Goal: Task Accomplishment & Management: Complete application form

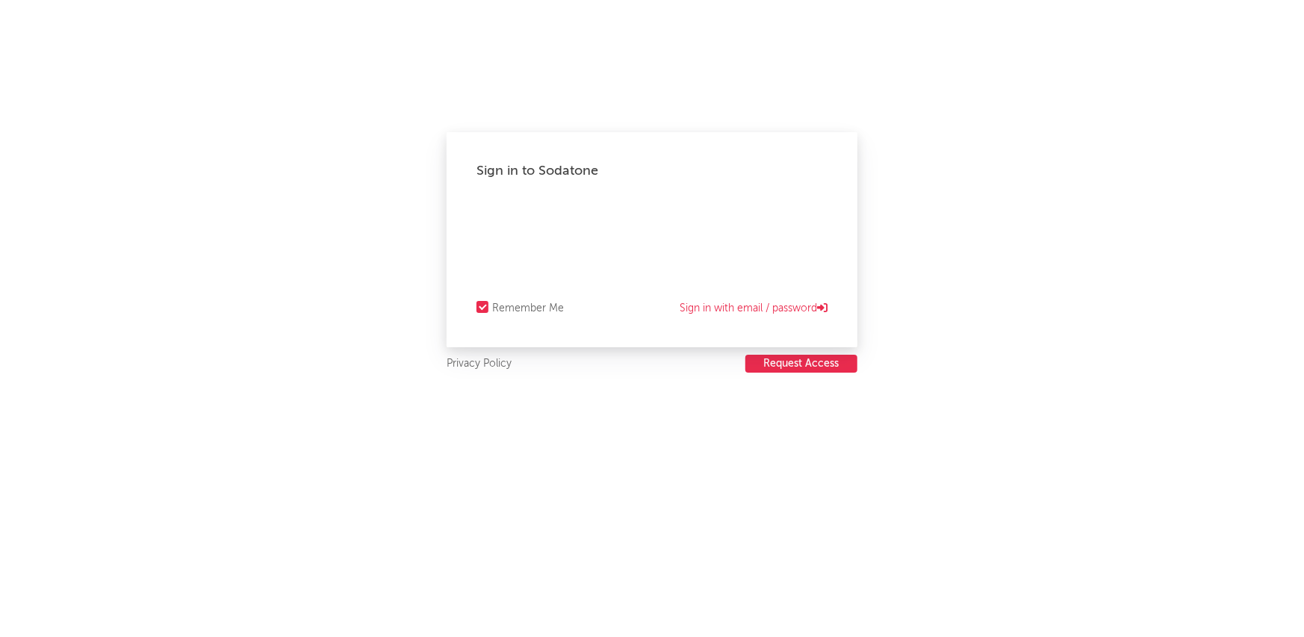
click at [785, 363] on button "Request Access" at bounding box center [802, 364] width 112 height 18
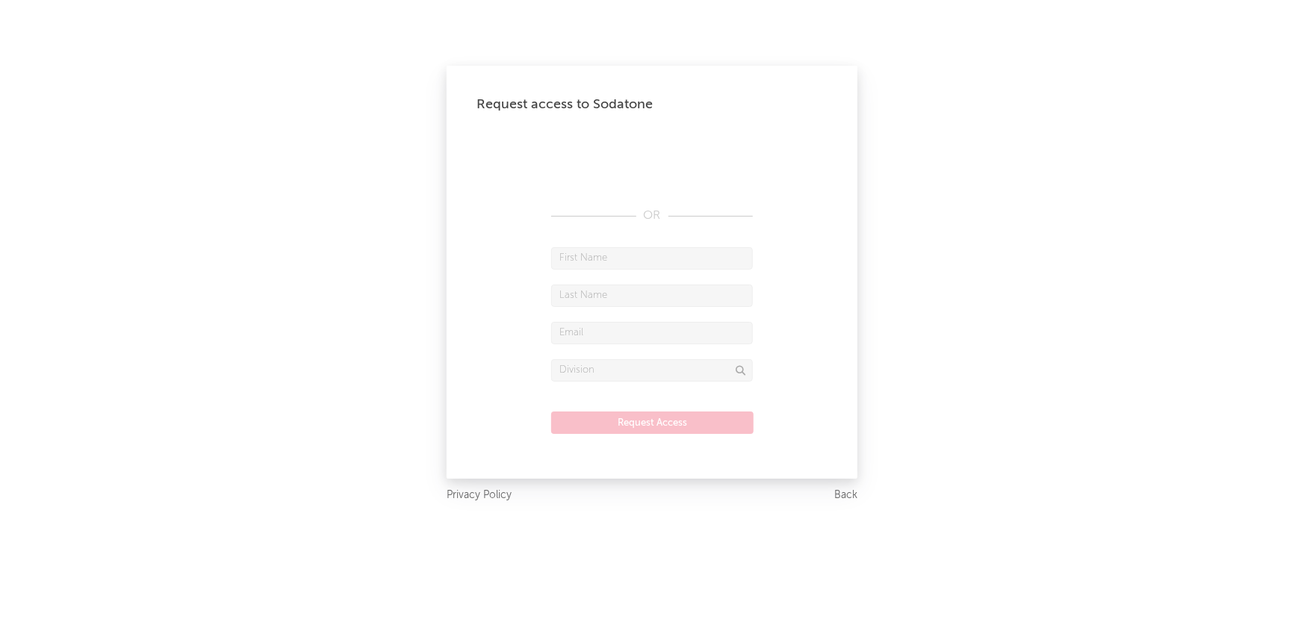
click at [611, 256] on input "text" at bounding box center [652, 258] width 202 height 22
type input "[PERSON_NAME]"
drag, startPoint x: 648, startPoint y: 335, endPoint x: 537, endPoint y: 335, distance: 111.3
click at [537, 335] on form "[PERSON_NAME] [EMAIL_ADDRESS][DOMAIN_NAME] Request Access" at bounding box center [652, 348] width 351 height 202
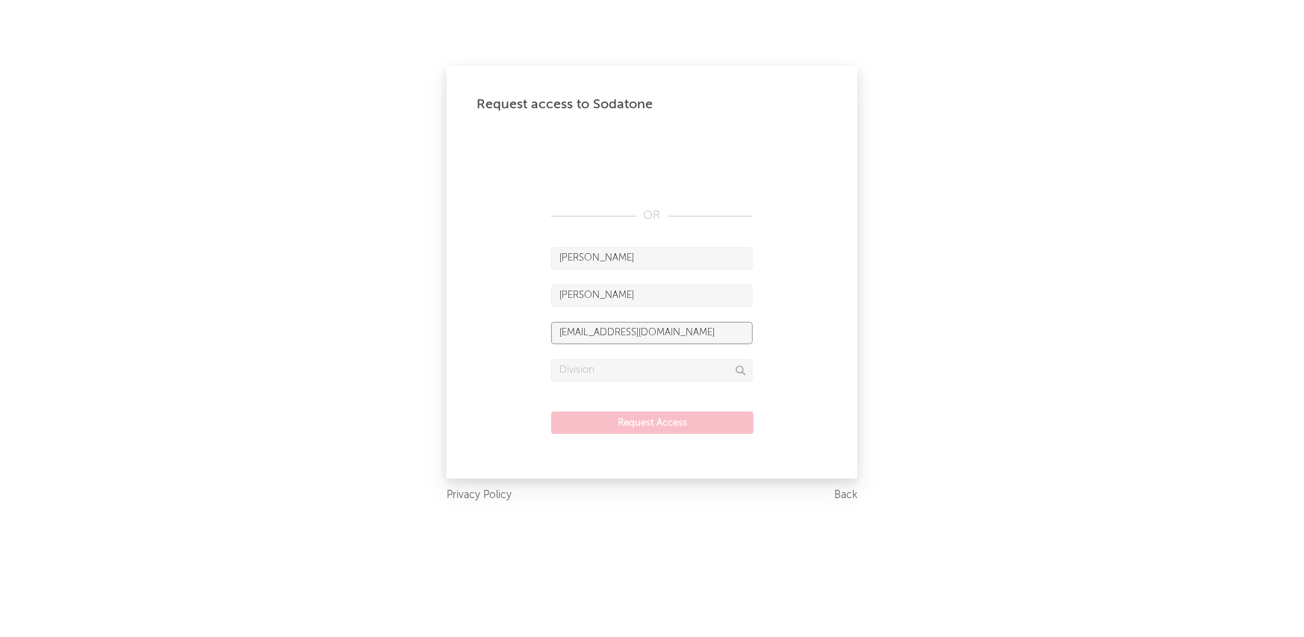
drag, startPoint x: 711, startPoint y: 333, endPoint x: 486, endPoint y: 328, distance: 224.9
click at [486, 328] on form "[PERSON_NAME] [EMAIL_ADDRESS][DOMAIN_NAME] Request Access" at bounding box center [652, 348] width 351 height 202
type input "hy"
click at [842, 498] on link "Back" at bounding box center [846, 495] width 23 height 19
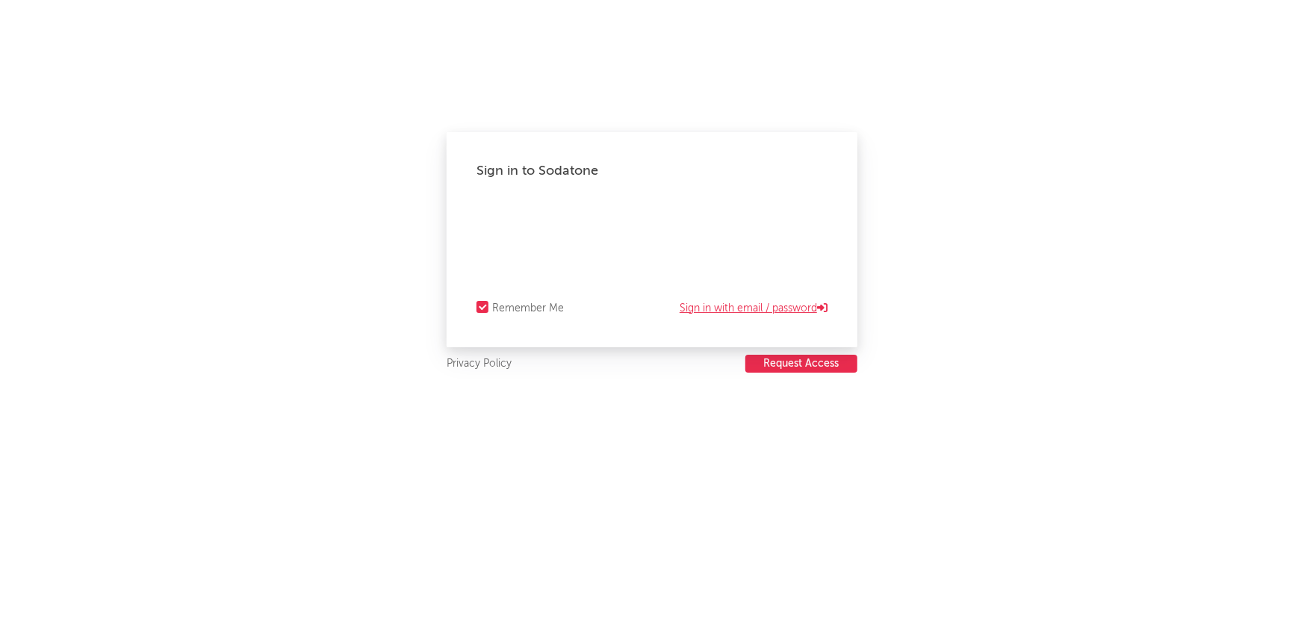
click at [734, 315] on link "Sign in with email / password" at bounding box center [754, 309] width 148 height 18
click at [804, 310] on link "Sign in with Okta" at bounding box center [782, 309] width 91 height 18
click at [804, 310] on link "Sign in with email / password" at bounding box center [754, 309] width 148 height 18
click at [808, 364] on button "Request Access" at bounding box center [802, 364] width 112 height 18
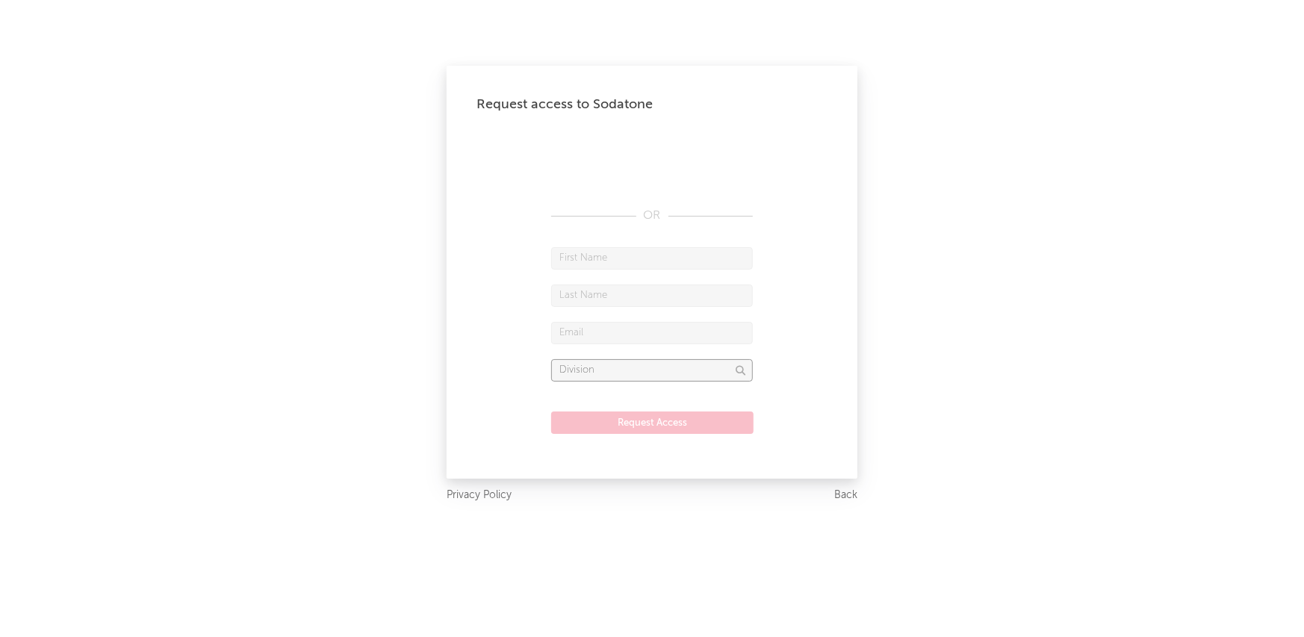
click at [625, 365] on input "text" at bounding box center [652, 370] width 202 height 22
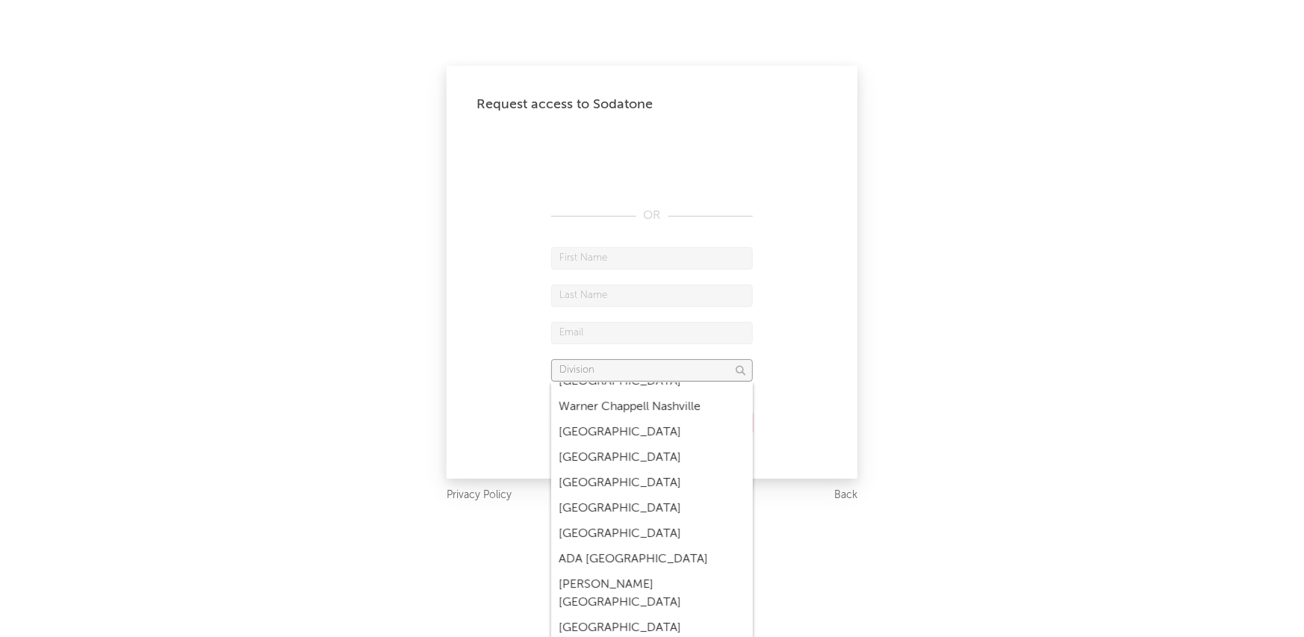
scroll to position [4914, 0]
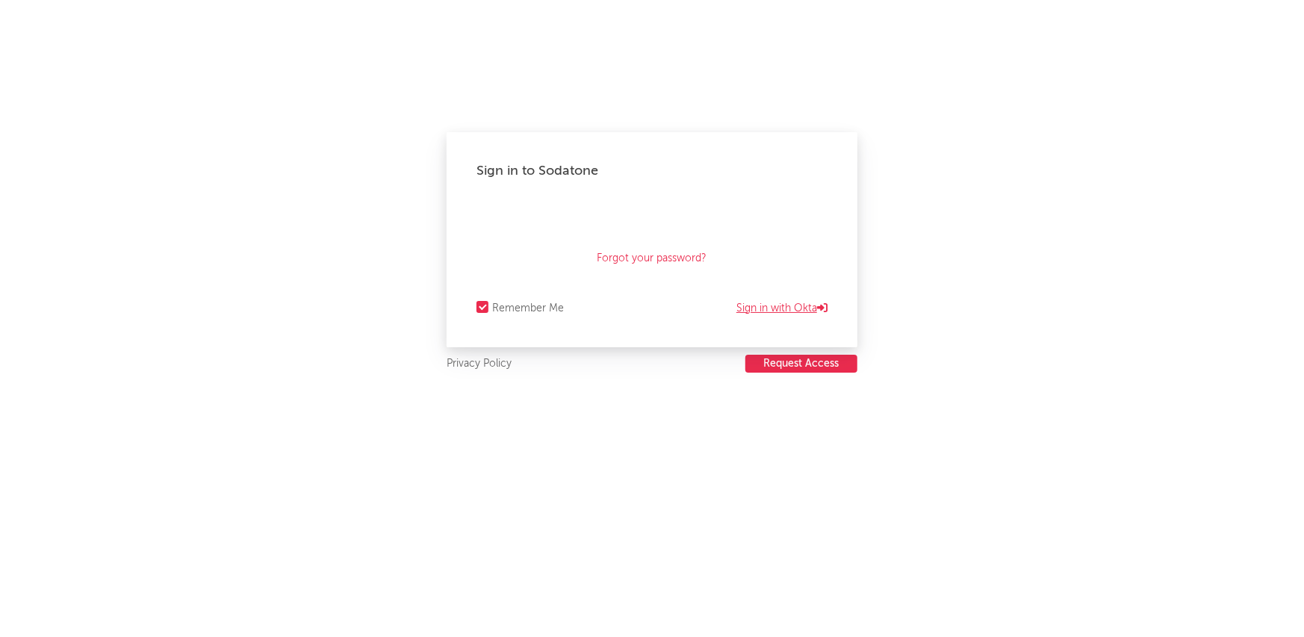
click at [790, 304] on link "Sign in with Okta" at bounding box center [782, 309] width 91 height 18
click at [778, 369] on button "Request Access" at bounding box center [802, 364] width 112 height 18
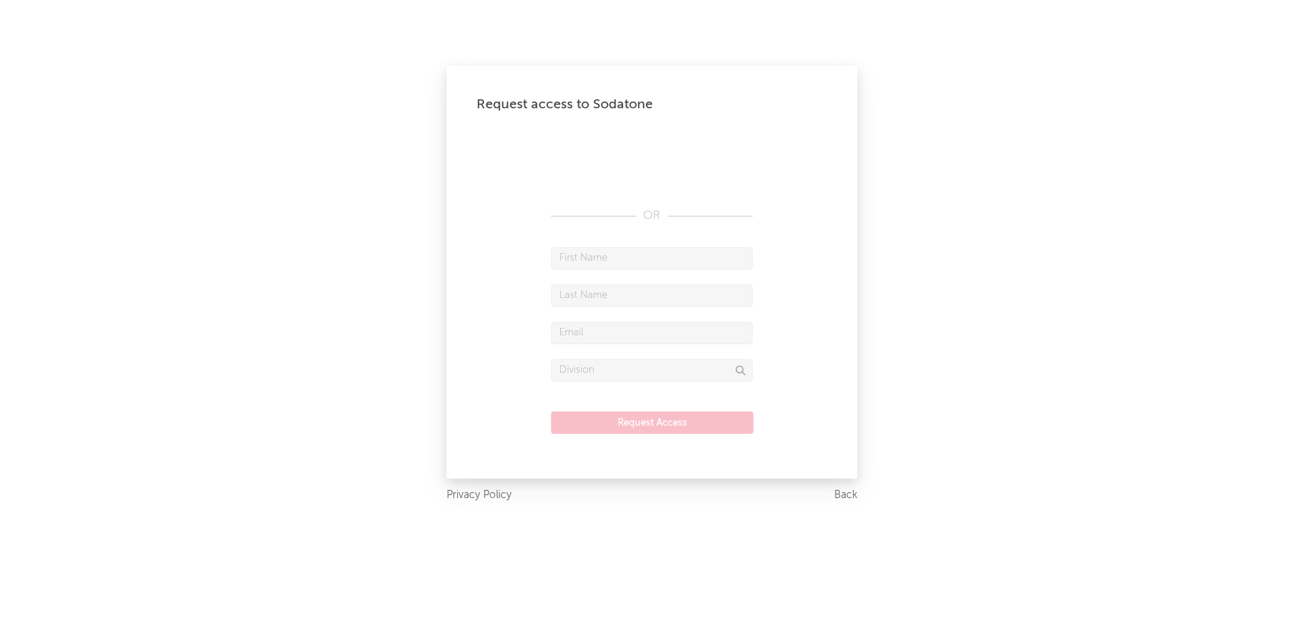
click at [846, 495] on link "Back" at bounding box center [846, 495] width 23 height 19
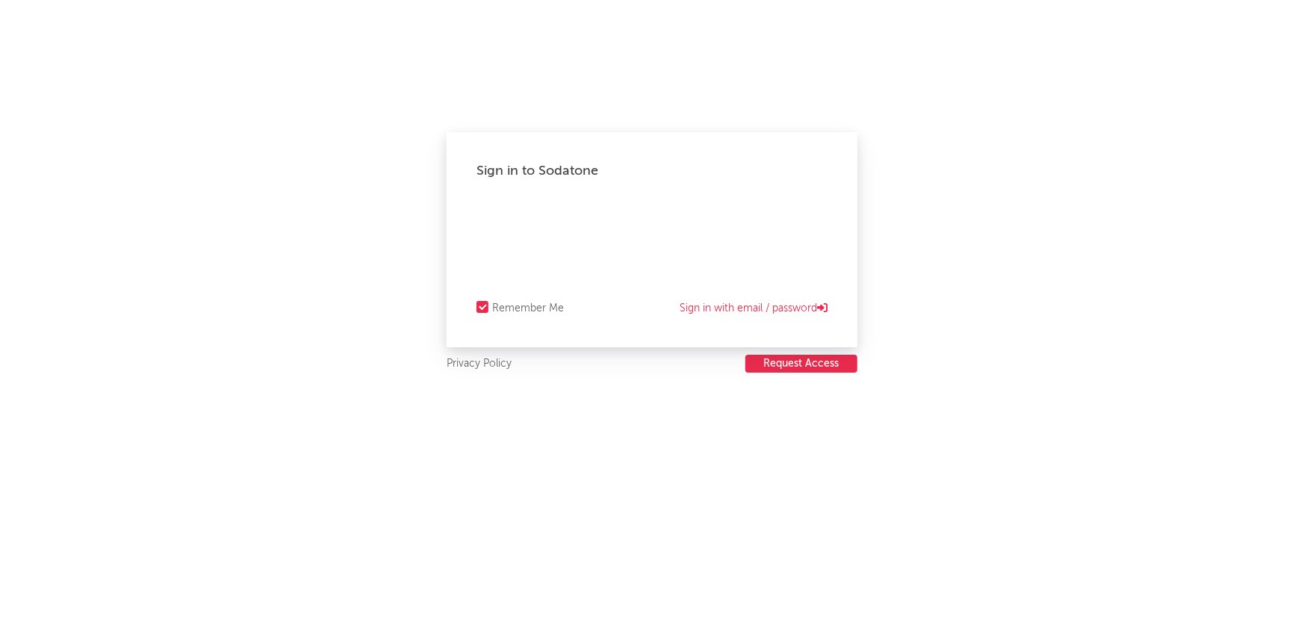
click at [518, 301] on div "Remember Me" at bounding box center [528, 309] width 72 height 18
click at [477, 301] on input "Remember Me" at bounding box center [477, 309] width 0 height 18
click at [807, 305] on link "Sign in with email / password" at bounding box center [754, 309] width 148 height 18
click at [623, 259] on link "Forgot your password?" at bounding box center [653, 259] width 110 height 18
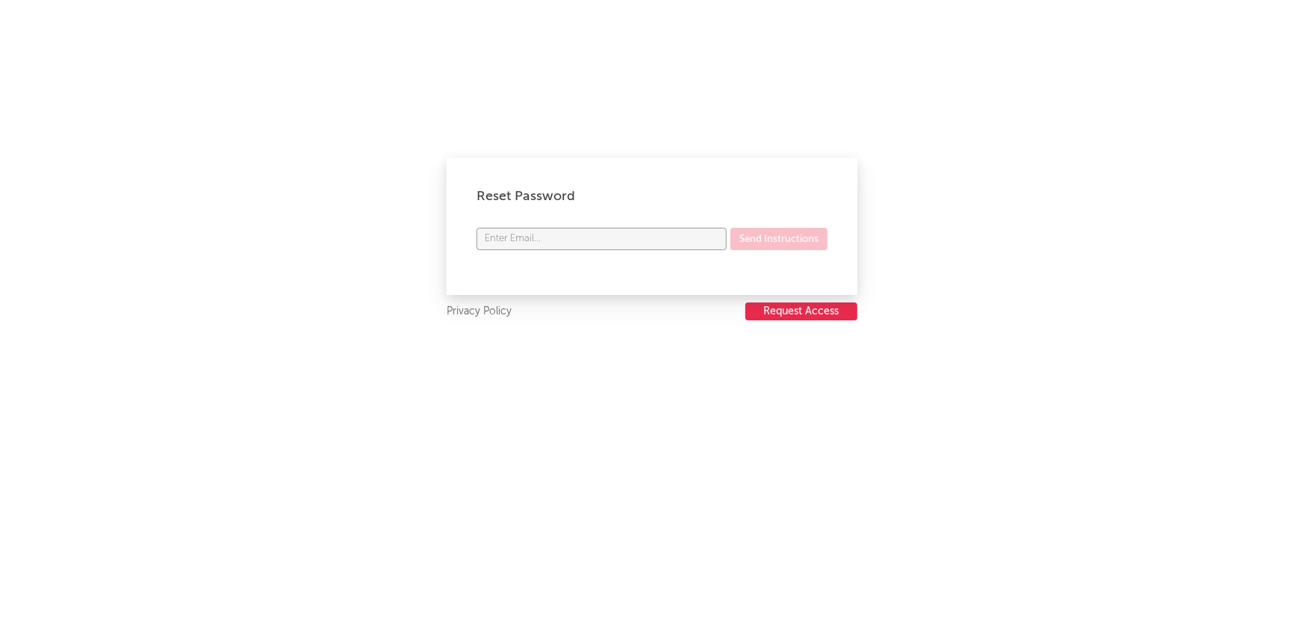
click at [611, 241] on input "text" at bounding box center [602, 239] width 250 height 22
type input "[EMAIL_ADDRESS][DOMAIN_NAME]"
click at [758, 239] on button "Send Instructions" at bounding box center [779, 239] width 97 height 22
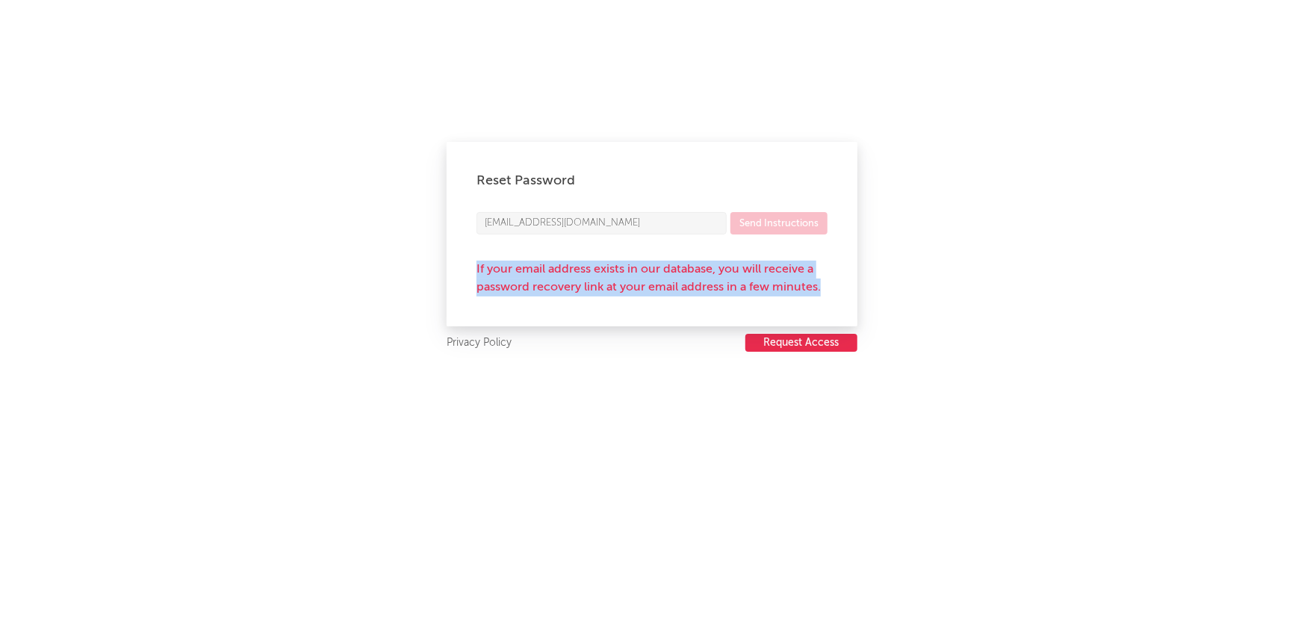
drag, startPoint x: 824, startPoint y: 290, endPoint x: 474, endPoint y: 261, distance: 351.6
click at [474, 261] on div "Reset Password [EMAIL_ADDRESS][DOMAIN_NAME] Send Instructions If your email add…" at bounding box center [652, 234] width 411 height 185
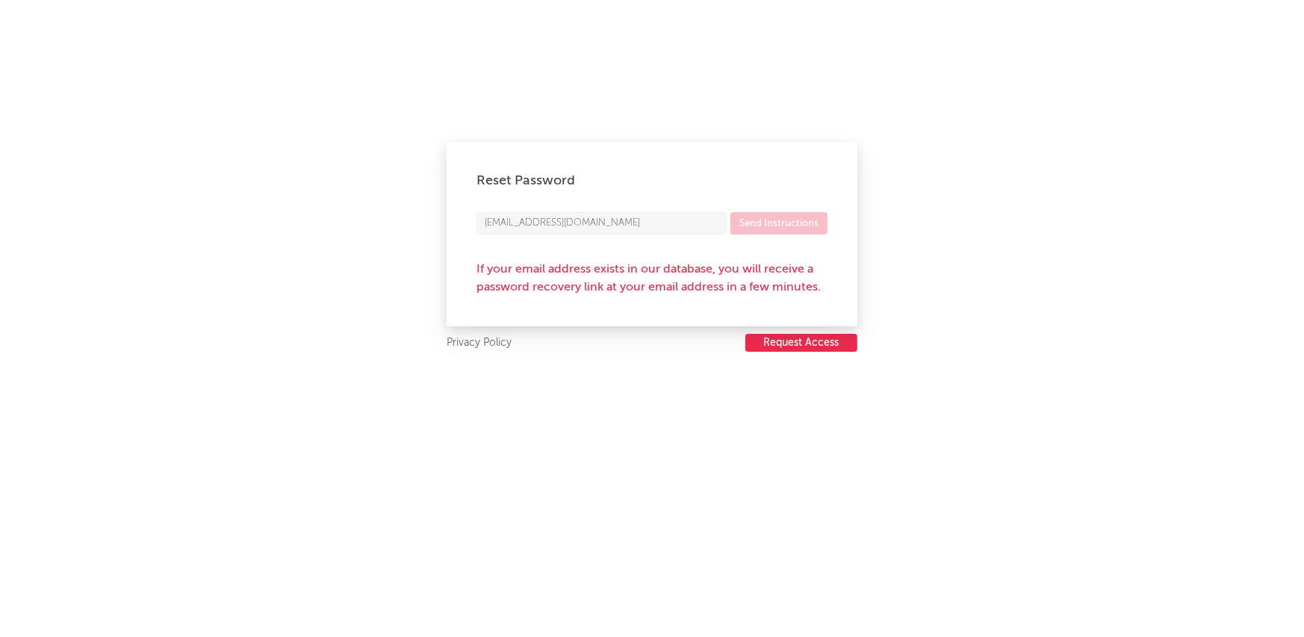
click at [725, 100] on div "Reset Password [EMAIL_ADDRESS][DOMAIN_NAME] Send Instructions If your email add…" at bounding box center [652, 318] width 1304 height 637
click at [807, 346] on button "Request Access" at bounding box center [802, 343] width 112 height 18
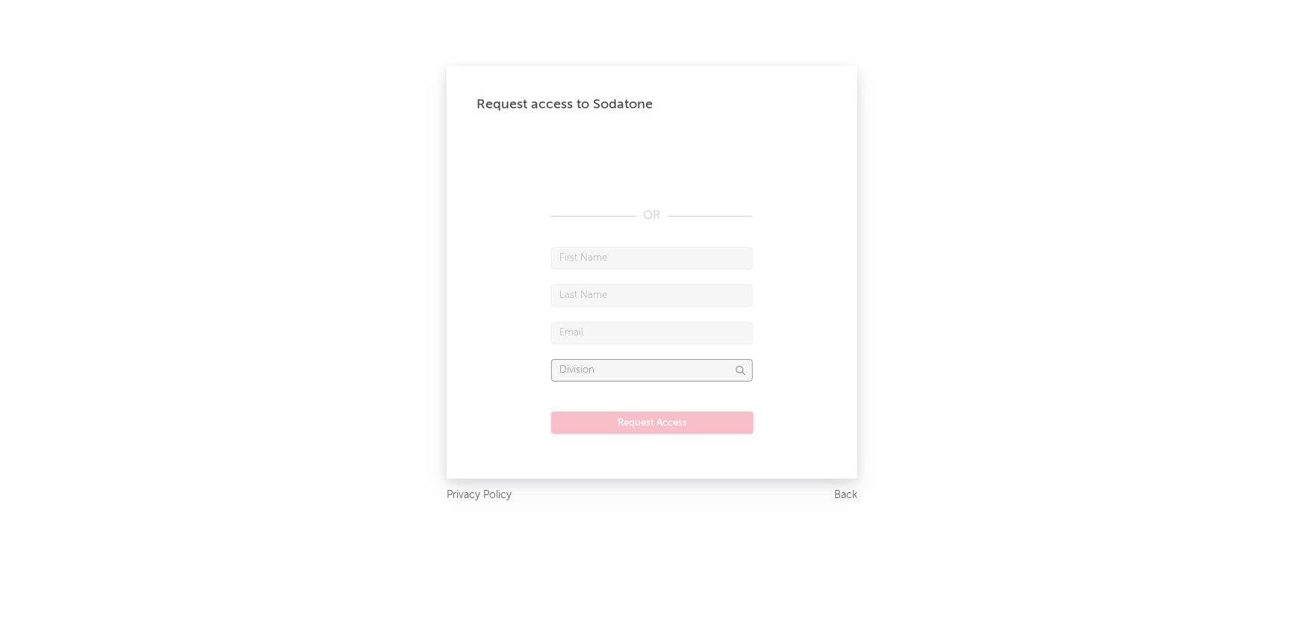
click at [602, 368] on input "text" at bounding box center [652, 370] width 202 height 22
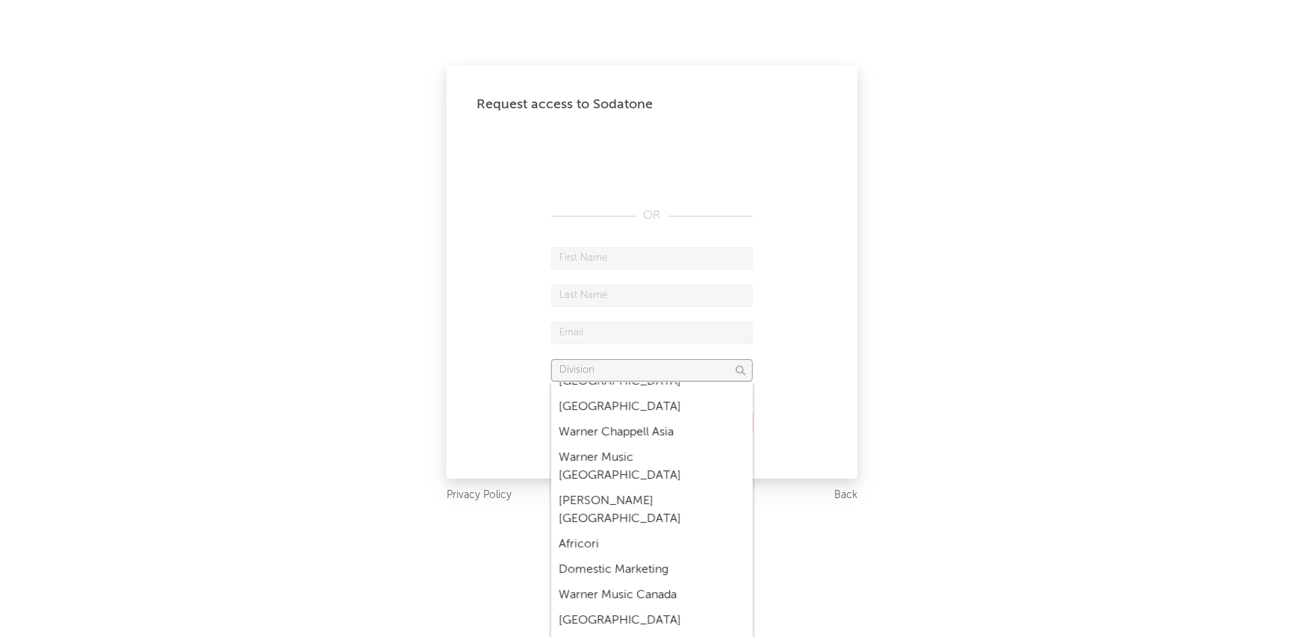
scroll to position [846, 0]
click at [652, 507] on div "Domestic Marketing" at bounding box center [652, 519] width 202 height 25
type input "Domestic Marketing"
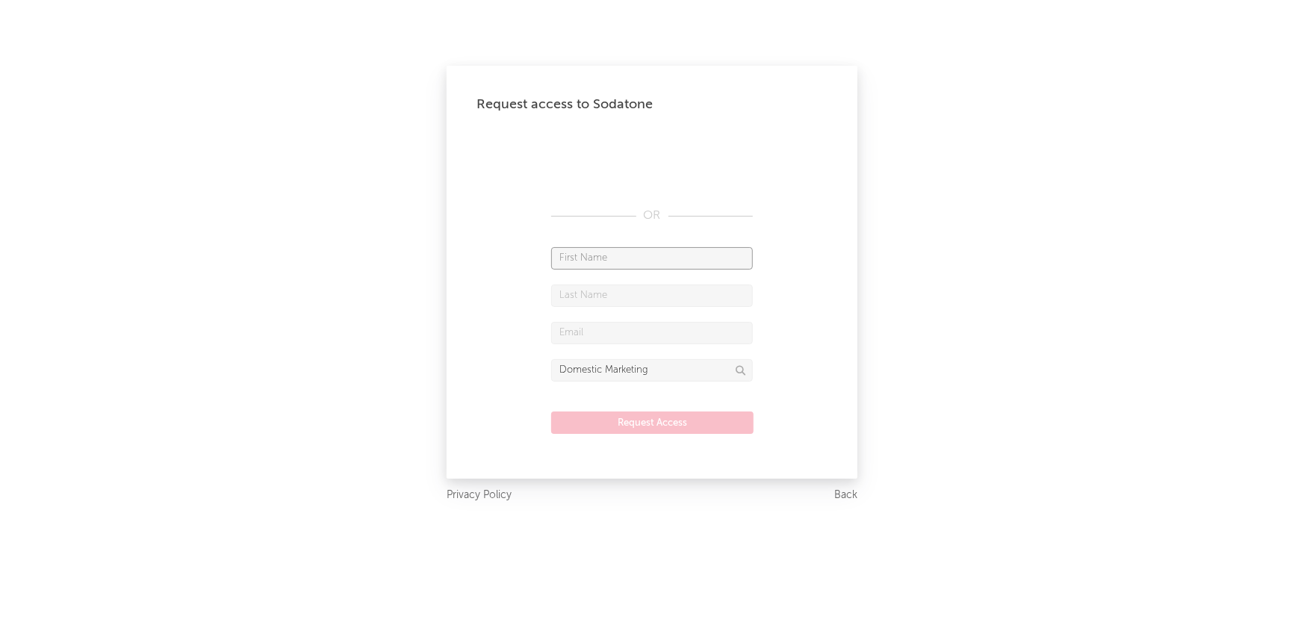
click at [574, 250] on input "text" at bounding box center [652, 258] width 202 height 22
type input "[PERSON_NAME]"
drag, startPoint x: 709, startPoint y: 335, endPoint x: 501, endPoint y: 335, distance: 208.4
click at [501, 335] on form "[PERSON_NAME] [EMAIL_ADDRESS][DOMAIN_NAME] Domestic Marketing Request Access" at bounding box center [652, 348] width 351 height 202
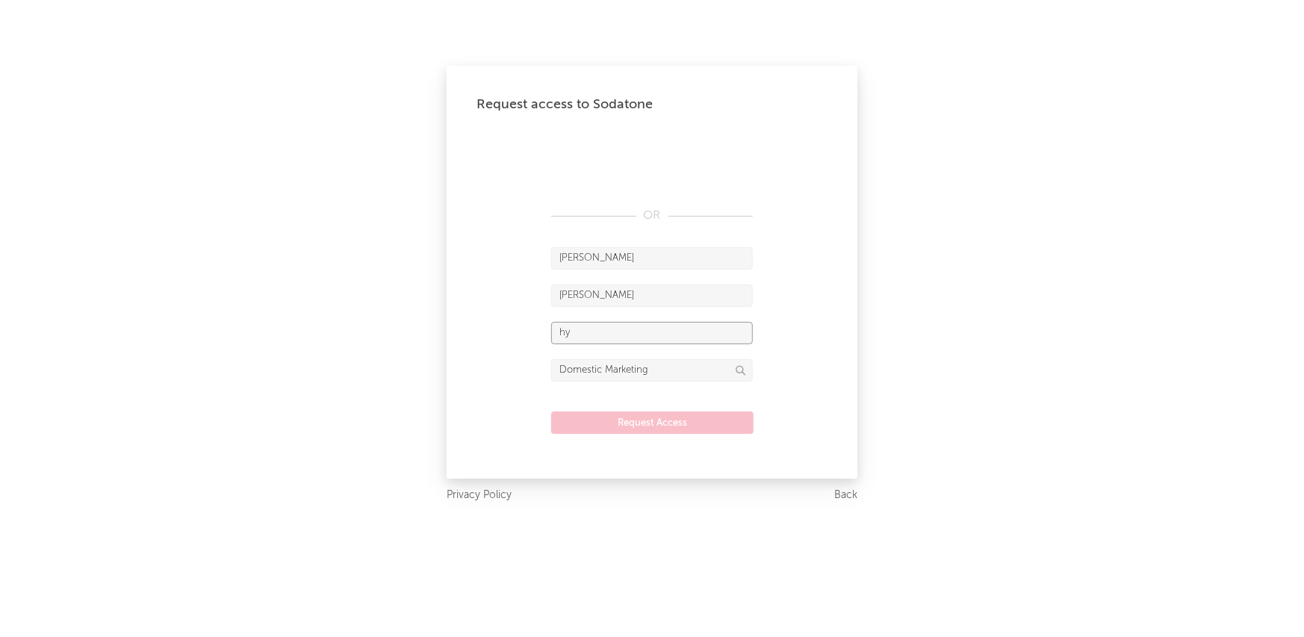
type input "h"
click at [583, 336] on input "text" at bounding box center [652, 333] width 202 height 22
paste input "[EMAIL_ADDRESS][DOMAIN_NAME]"
type input "[EMAIL_ADDRESS][DOMAIN_NAME]"
click at [669, 423] on button "Request Access" at bounding box center [652, 423] width 202 height 22
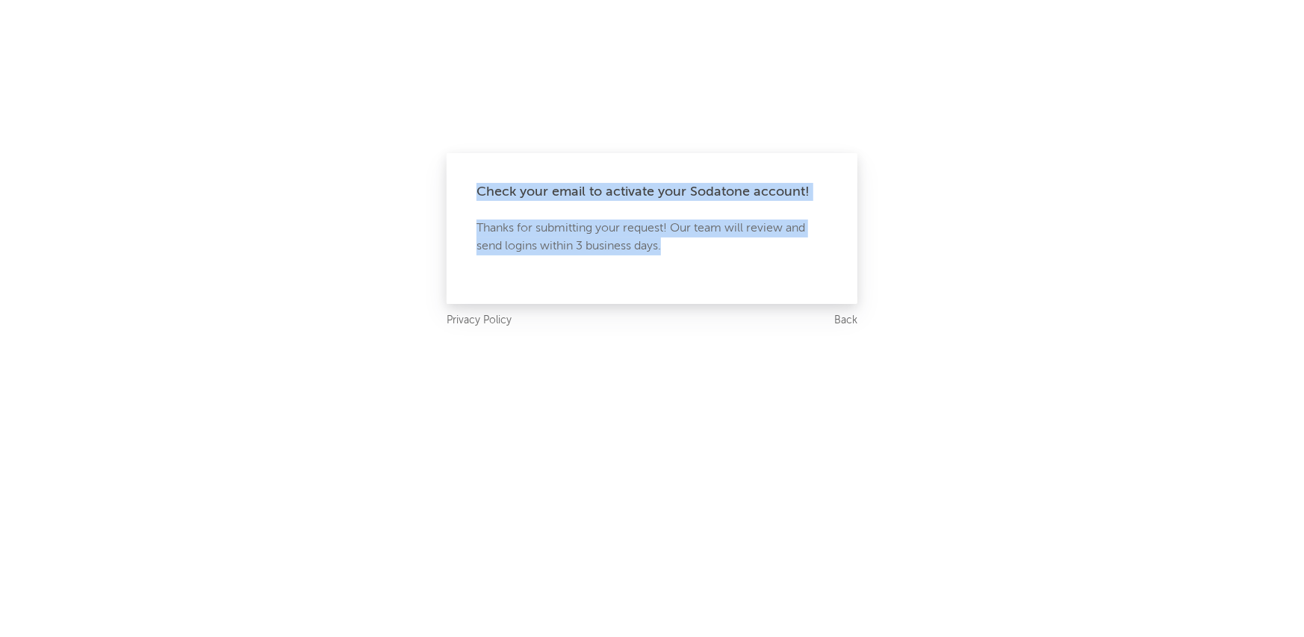
drag, startPoint x: 681, startPoint y: 244, endPoint x: 474, endPoint y: 181, distance: 215.8
click at [474, 181] on div "Check your email to activate your Sodatone account! Thanks for submitting your …" at bounding box center [652, 228] width 411 height 151
